Goal: Go to known website: Access a specific website the user already knows

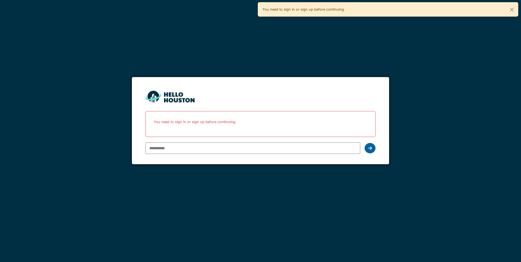
type input "**********"
click at [372, 144] on div at bounding box center [370, 148] width 11 height 10
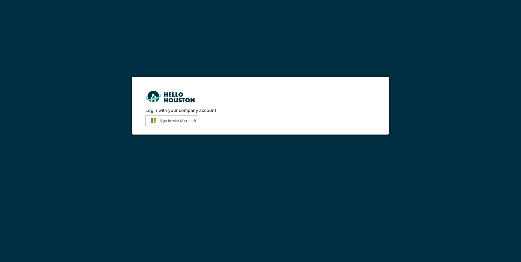
click at [179, 122] on button "Sign in with Microsoft" at bounding box center [171, 120] width 53 height 11
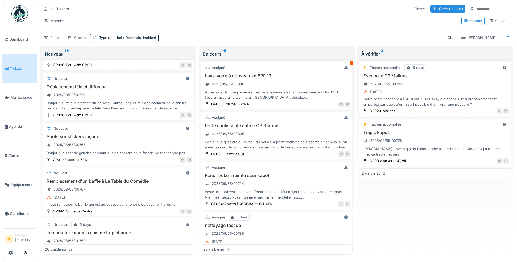
scroll to position [802, 0]
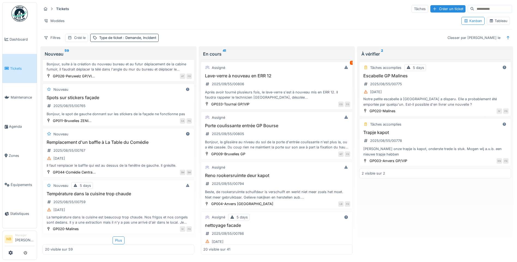
click at [120, 235] on div "Nouveau Sécurisation local serveur intermédiaire GAA 2025/09/55/00803 Bonjour, …" at bounding box center [118, 156] width 152 height 195
click at [117, 239] on div "Plus" at bounding box center [119, 240] width 12 height 8
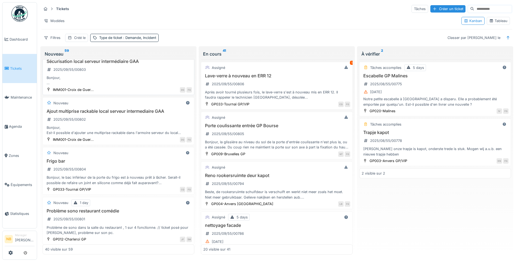
scroll to position [0, 0]
